Goal: Task Accomplishment & Management: Manage account settings

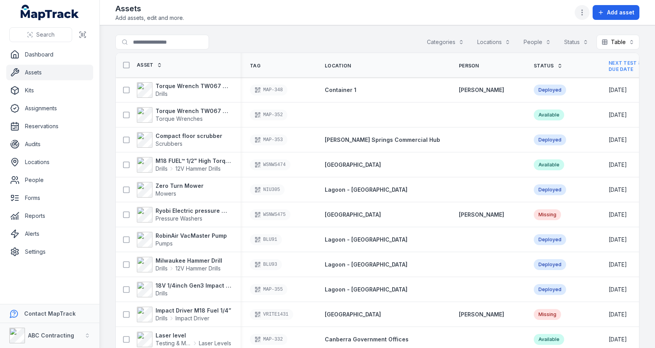
click at [582, 12] on circle "button" at bounding box center [581, 12] width 1 height 1
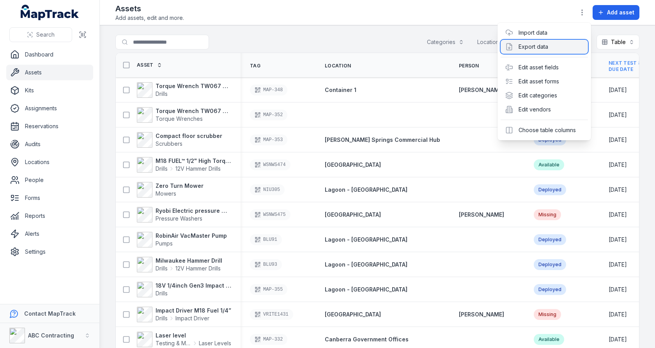
click at [545, 44] on div "Export data" at bounding box center [543, 47] width 87 height 14
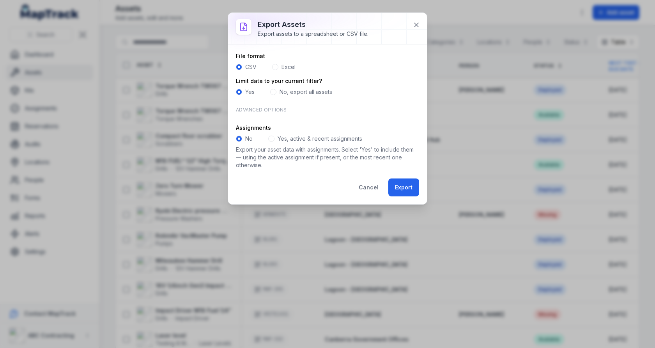
click at [272, 138] on span at bounding box center [271, 139] width 6 height 6
click at [397, 189] on button "Export" at bounding box center [403, 187] width 31 height 18
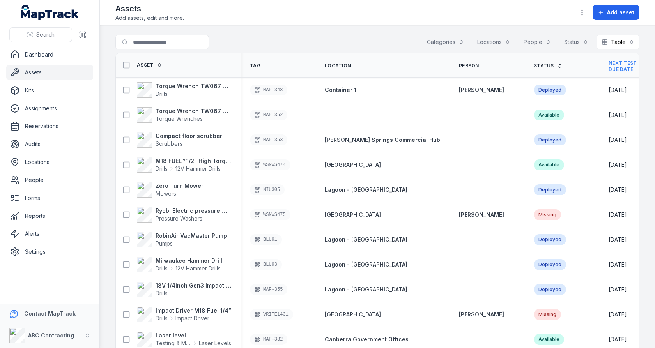
click at [349, 47] on div "Search for assets Categories Locations People Status Table *****" at bounding box center [377, 44] width 524 height 18
click at [204, 85] on strong "Torque Wrench TW067 22-112 Nm" at bounding box center [193, 86] width 76 height 8
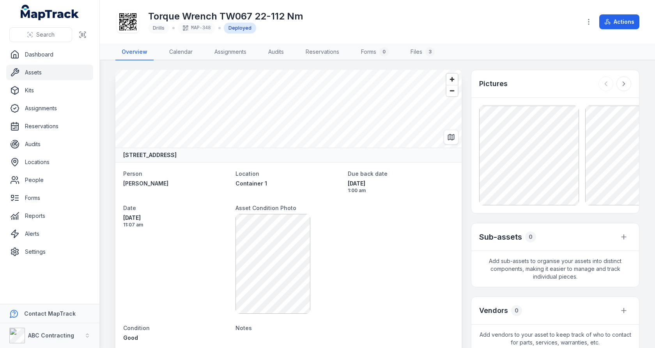
click at [123, 19] on icon at bounding box center [127, 21] width 17 height 17
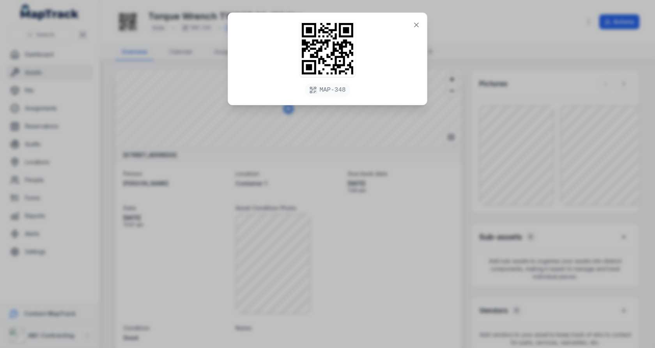
click at [179, 106] on div "MAP-348" at bounding box center [327, 174] width 655 height 348
click at [417, 21] on icon at bounding box center [416, 25] width 8 height 8
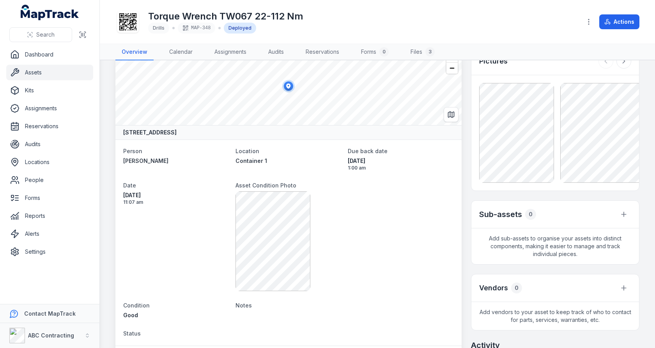
scroll to position [28, 0]
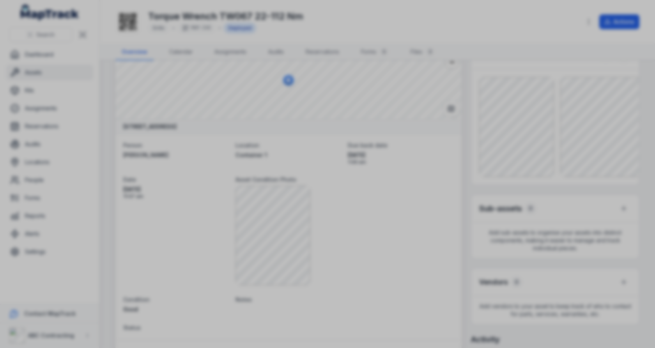
click at [418, 171] on div at bounding box center [327, 174] width 655 height 348
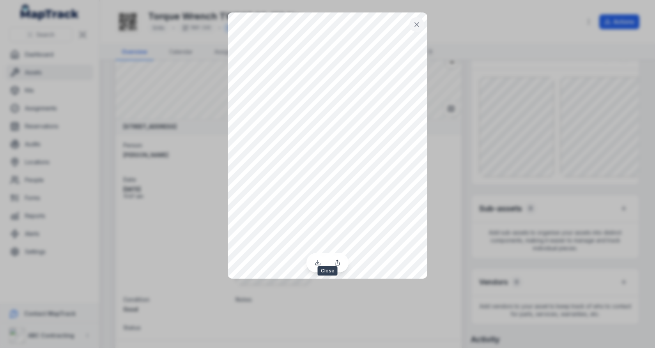
click at [414, 28] on icon at bounding box center [417, 25] width 8 height 8
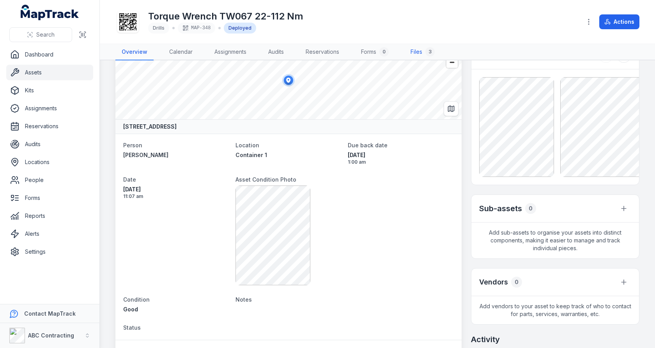
click at [418, 50] on link "Files 3" at bounding box center [422, 52] width 37 height 16
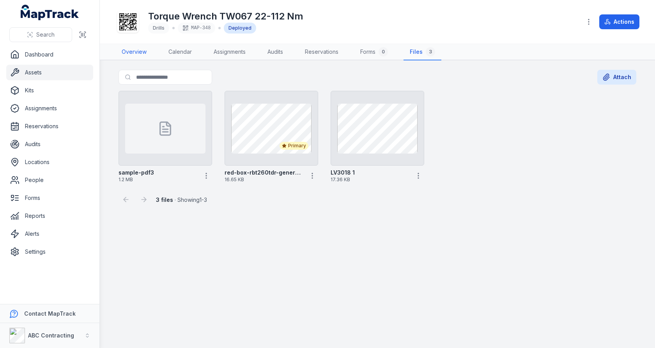
click at [132, 55] on link "Overview" at bounding box center [133, 52] width 37 height 16
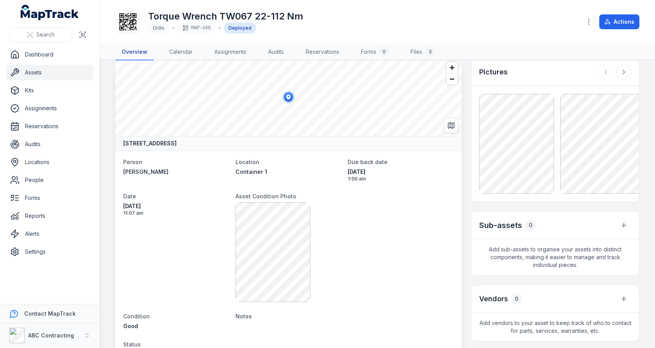
scroll to position [26, 0]
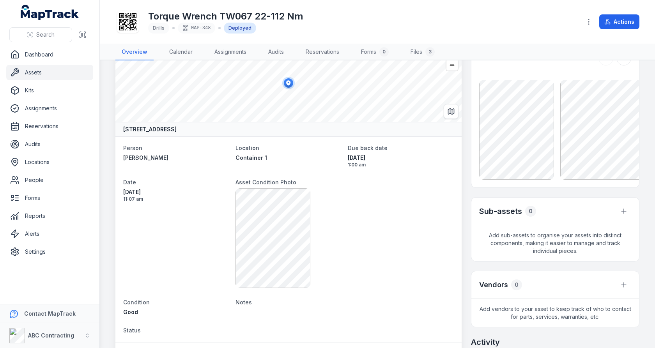
click at [129, 21] on icon at bounding box center [127, 21] width 17 height 17
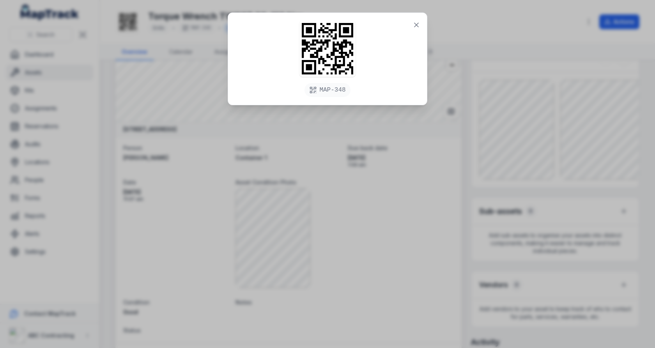
click at [226, 152] on div "MAP-348" at bounding box center [327, 174] width 655 height 348
click at [421, 27] on button at bounding box center [416, 25] width 15 height 15
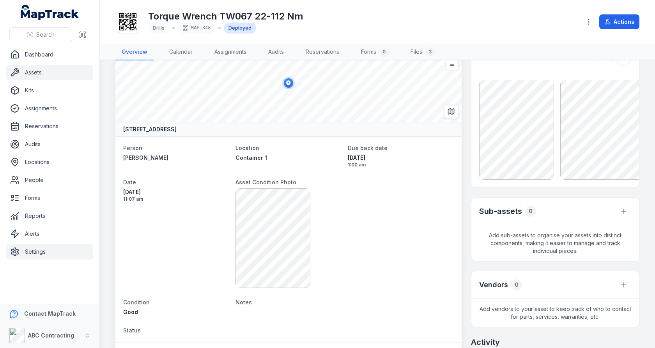
click at [60, 246] on link "Settings" at bounding box center [49, 252] width 87 height 16
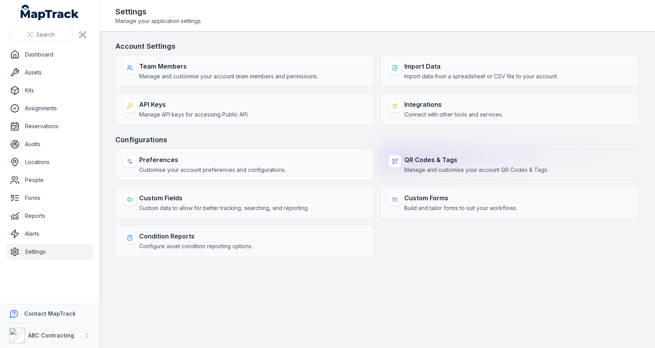
click at [456, 161] on strong "QR Codes & Tags" at bounding box center [476, 159] width 144 height 9
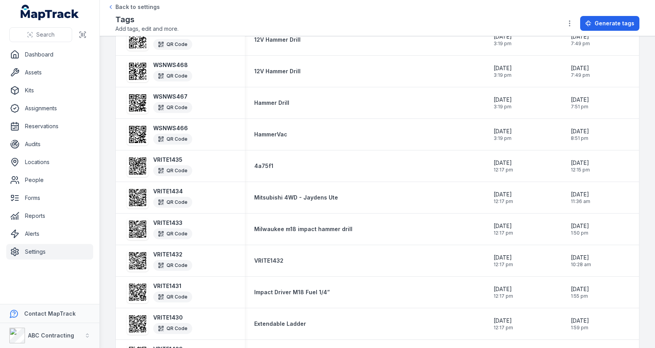
scroll to position [116, 0]
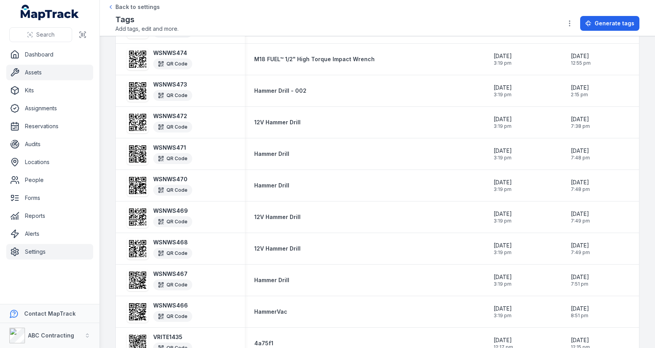
click at [62, 75] on link "Assets" at bounding box center [49, 73] width 87 height 16
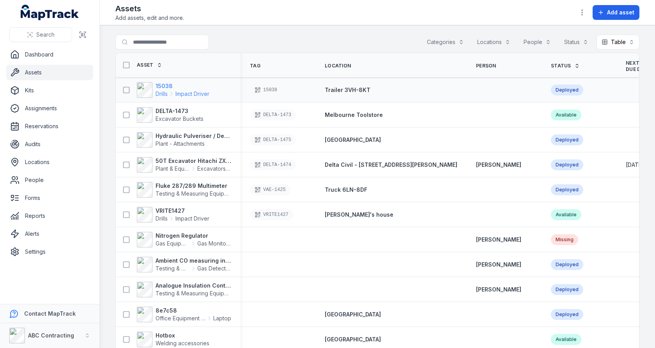
click at [177, 86] on strong "15038" at bounding box center [182, 86] width 54 height 8
click at [329, 45] on div "Search for assets Categories Locations People Status Table *****" at bounding box center [377, 44] width 524 height 18
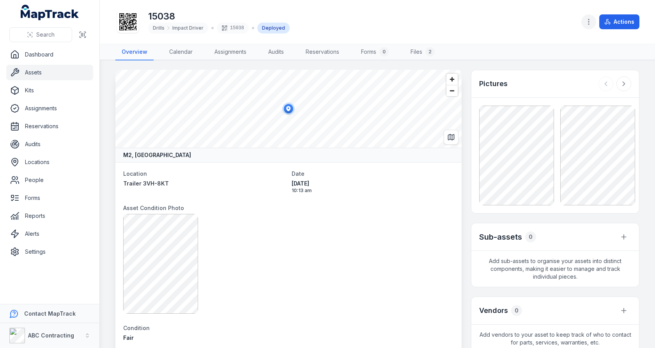
click at [590, 25] on icon "button" at bounding box center [588, 22] width 8 height 8
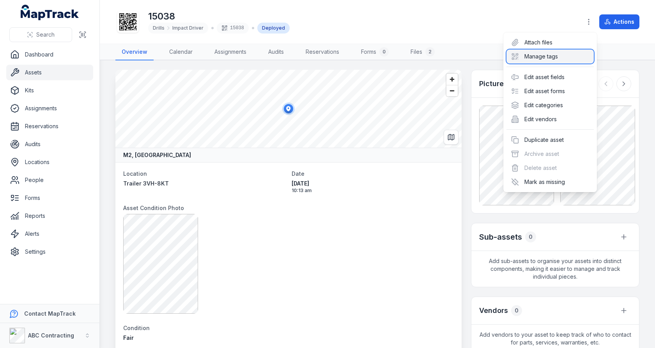
click at [545, 55] on div "Manage tags" at bounding box center [549, 56] width 87 height 14
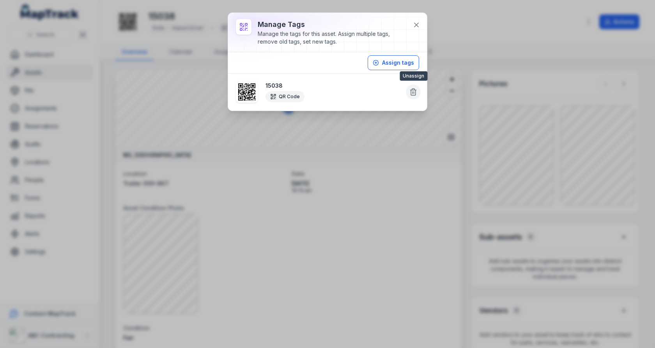
click at [417, 95] on icon at bounding box center [413, 92] width 8 height 8
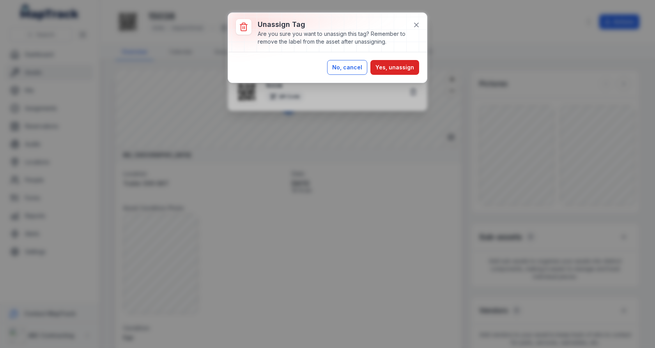
click at [334, 64] on button "No, cancel" at bounding box center [347, 67] width 40 height 15
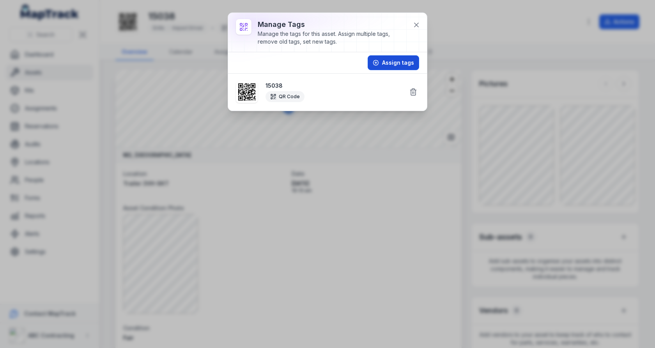
click at [402, 66] on button "Assign tags" at bounding box center [392, 62] width 51 height 15
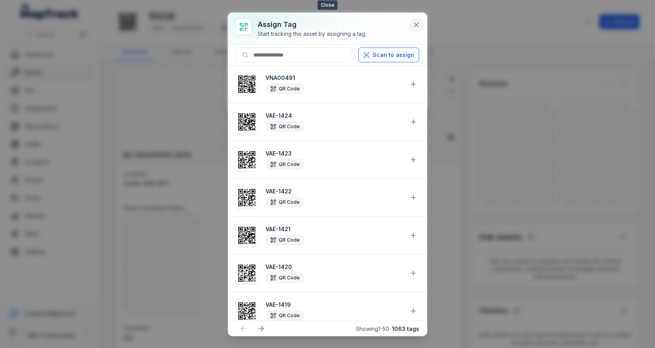
click at [418, 20] on button at bounding box center [416, 25] width 15 height 15
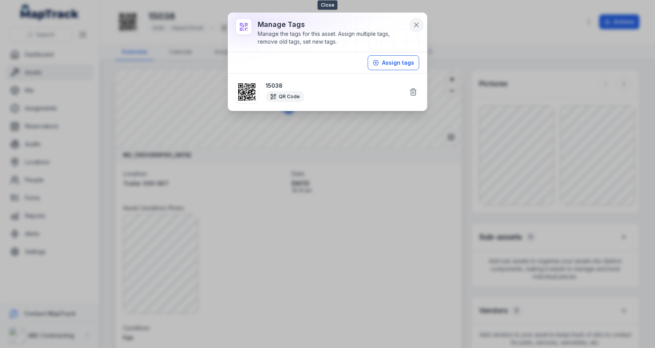
click at [417, 25] on icon at bounding box center [416, 25] width 4 height 4
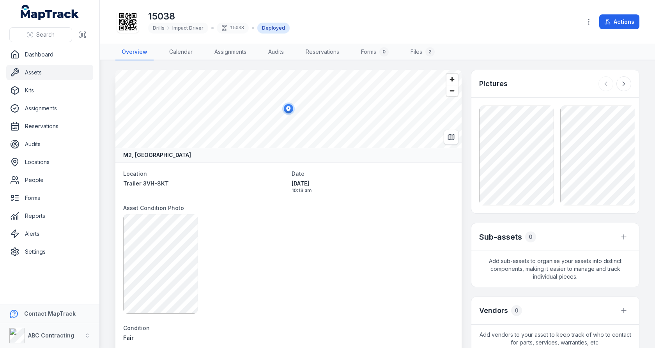
click at [36, 75] on link "Assets" at bounding box center [49, 73] width 87 height 16
